Goal: Transaction & Acquisition: Purchase product/service

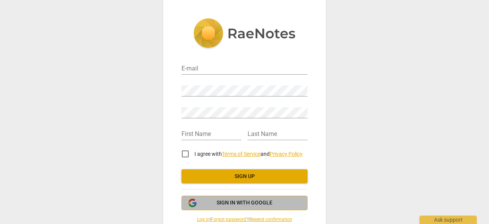
click at [224, 206] on button "Sign in with Google" at bounding box center [245, 202] width 126 height 15
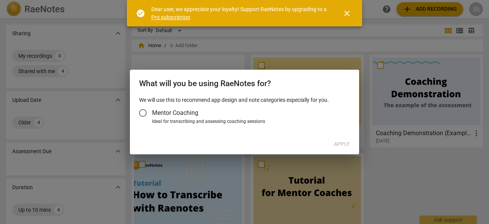
click at [348, 15] on span "close" at bounding box center [347, 13] width 9 height 9
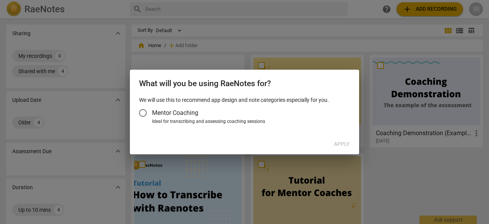
click at [141, 114] on input "Mentor Coaching" at bounding box center [143, 113] width 18 height 18
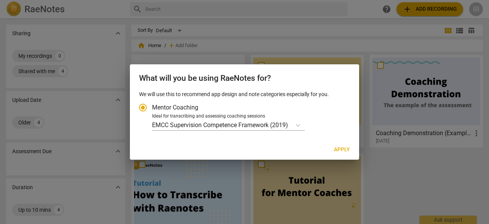
click at [336, 147] on span "Apply" at bounding box center [342, 150] width 16 height 8
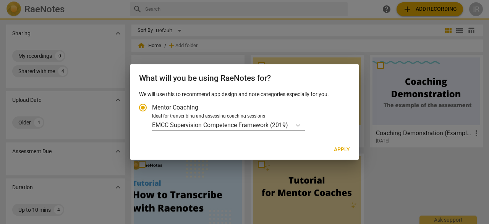
radio input "false"
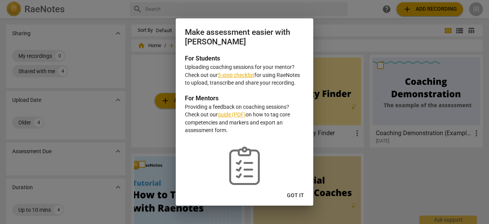
click at [338, 40] on div at bounding box center [244, 112] width 489 height 224
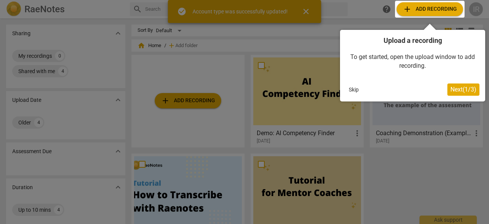
click at [392, 21] on div at bounding box center [244, 112] width 489 height 224
click at [410, 8] on div at bounding box center [430, 9] width 70 height 17
click at [451, 89] on span "Next ( 1 / 3 )" at bounding box center [464, 89] width 26 height 7
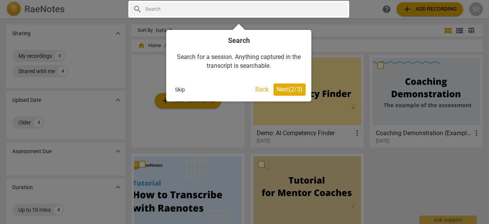
click at [292, 86] on span "Next ( 2 / 3 )" at bounding box center [290, 89] width 26 height 7
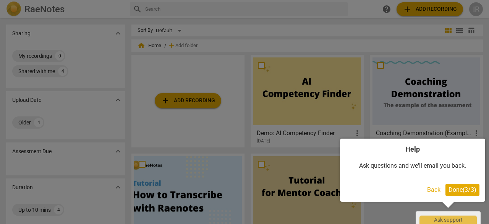
click at [466, 191] on span "Done ( 3 / 3 )" at bounding box center [463, 189] width 28 height 7
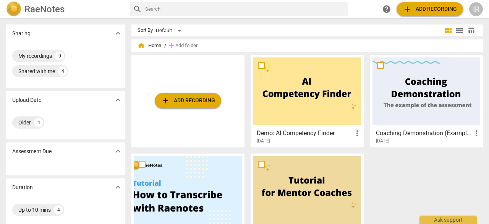
click at [429, 5] on span "add Add recording" at bounding box center [430, 9] width 54 height 9
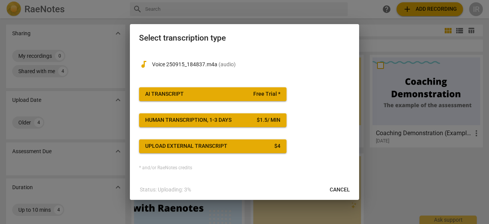
click at [174, 94] on div "AI Transcript" at bounding box center [164, 94] width 39 height 8
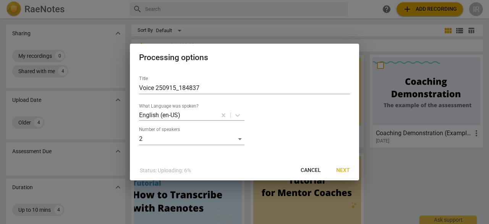
click at [342, 170] on span "Next" at bounding box center [343, 170] width 14 height 8
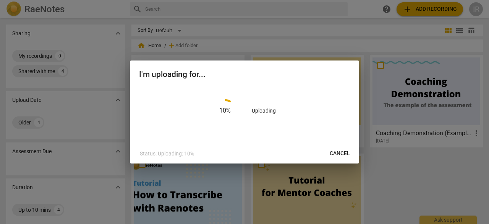
click at [341, 156] on span "Cancel" at bounding box center [340, 153] width 20 height 8
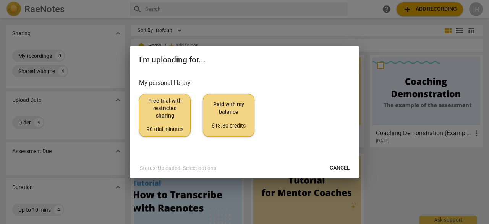
click at [165, 109] on span "Free trial with restricted sharing 90 trial minutes" at bounding box center [165, 115] width 39 height 36
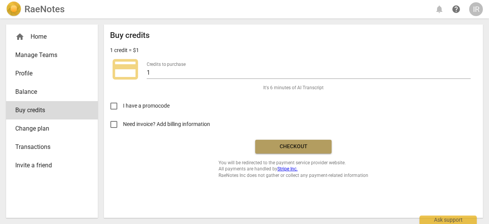
click at [283, 143] on span "Checkout" at bounding box center [293, 147] width 64 height 8
